Goal: Transaction & Acquisition: Subscribe to service/newsletter

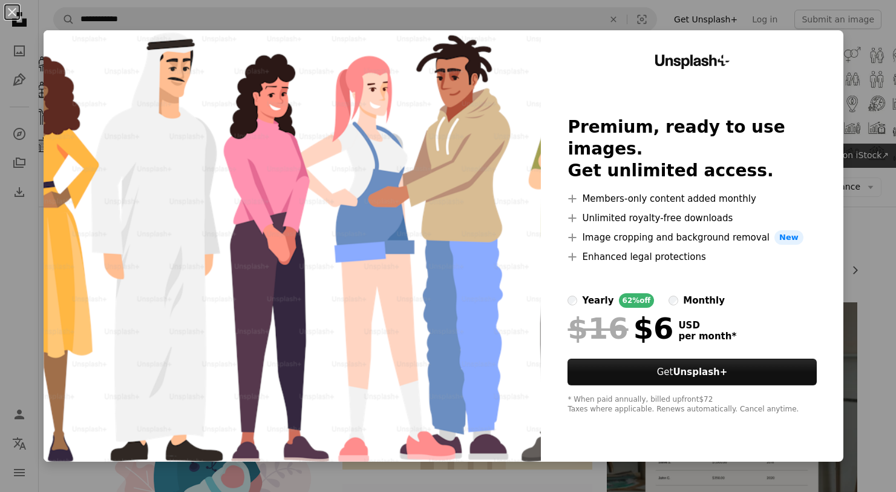
scroll to position [869, 0]
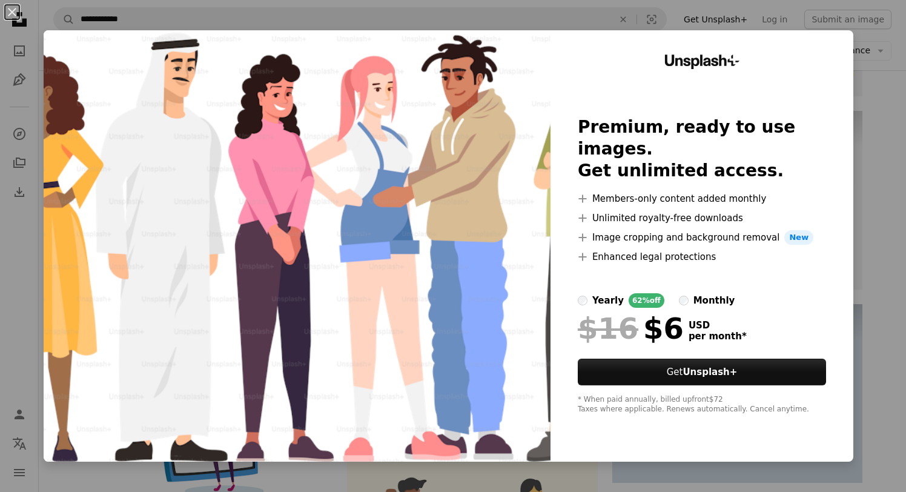
click at [857, 75] on div "An X shape Unsplash+ Premium, ready to use images. Get unlimited access. A plus…" at bounding box center [453, 246] width 906 height 492
